Goal: Task Accomplishment & Management: Complete application form

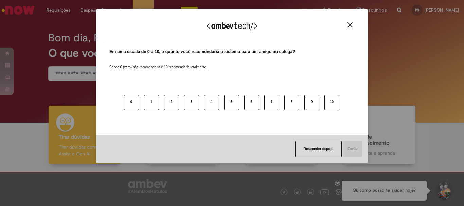
click at [350, 25] on img "Close" at bounding box center [350, 24] width 5 height 5
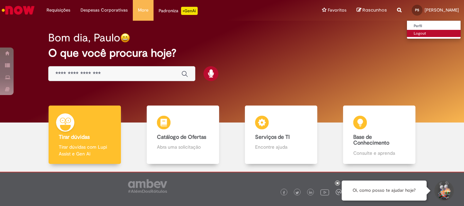
click at [424, 34] on link "Logout" at bounding box center [434, 33] width 54 height 7
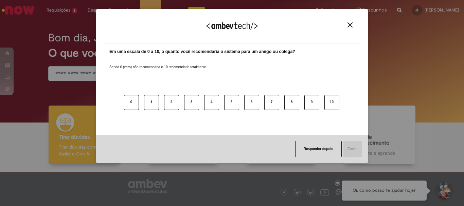
click at [347, 25] on button "Close" at bounding box center [350, 25] width 9 height 6
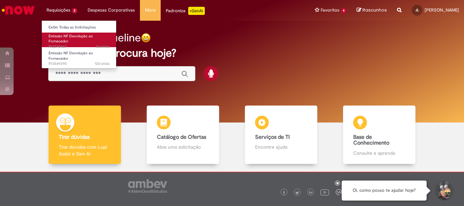
click at [64, 36] on span "Emissão NF Devolução ao Fornecedor" at bounding box center [71, 39] width 45 height 11
